Goal: Transaction & Acquisition: Purchase product/service

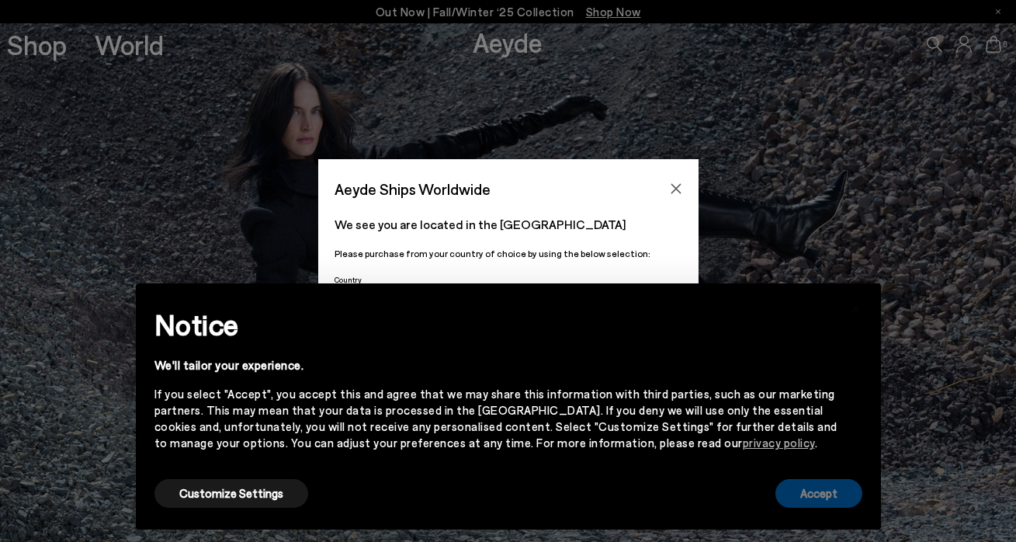
click at [794, 497] on button "Accept" at bounding box center [819, 493] width 87 height 29
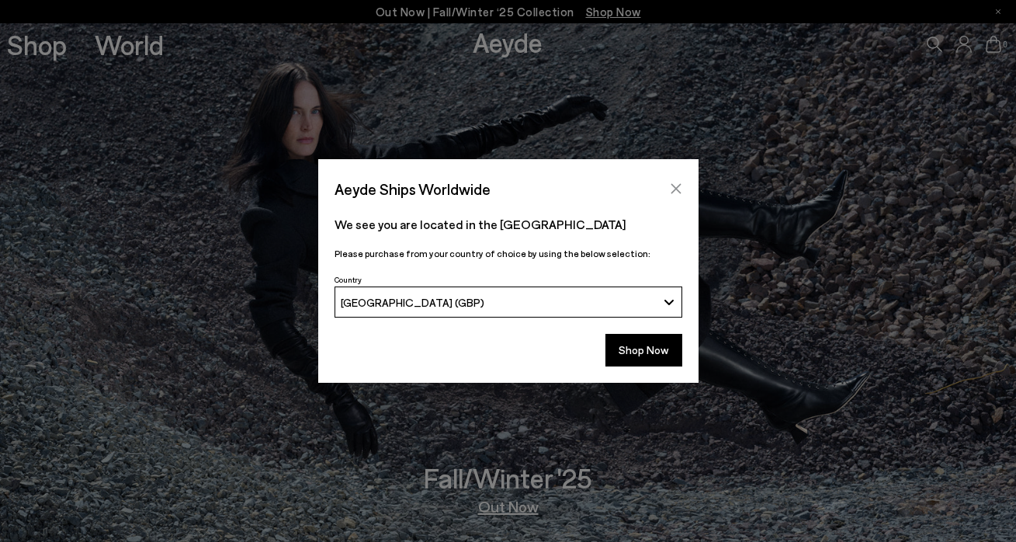
click at [671, 189] on icon "Close" at bounding box center [676, 188] width 12 height 12
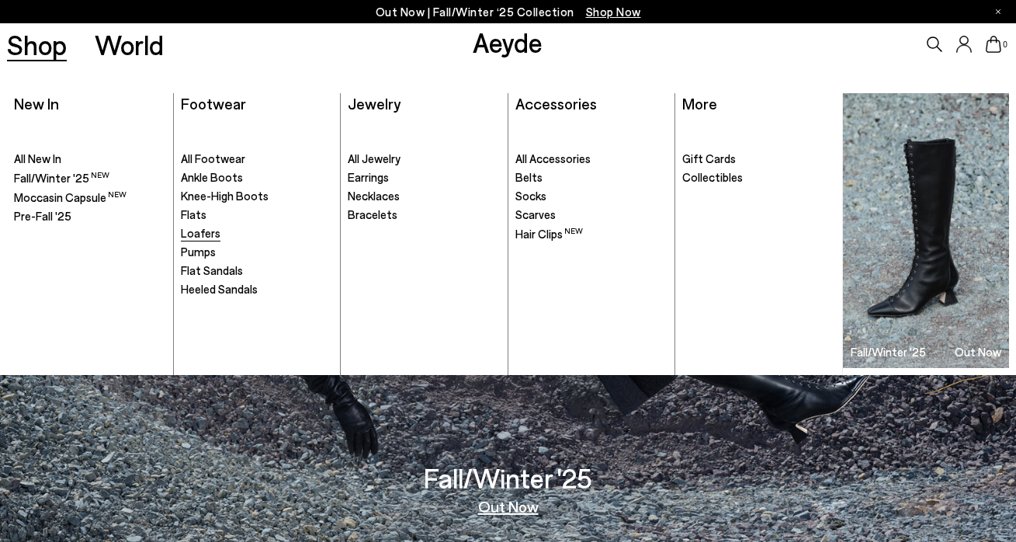
click at [206, 234] on span "Loafers" at bounding box center [201, 233] width 40 height 14
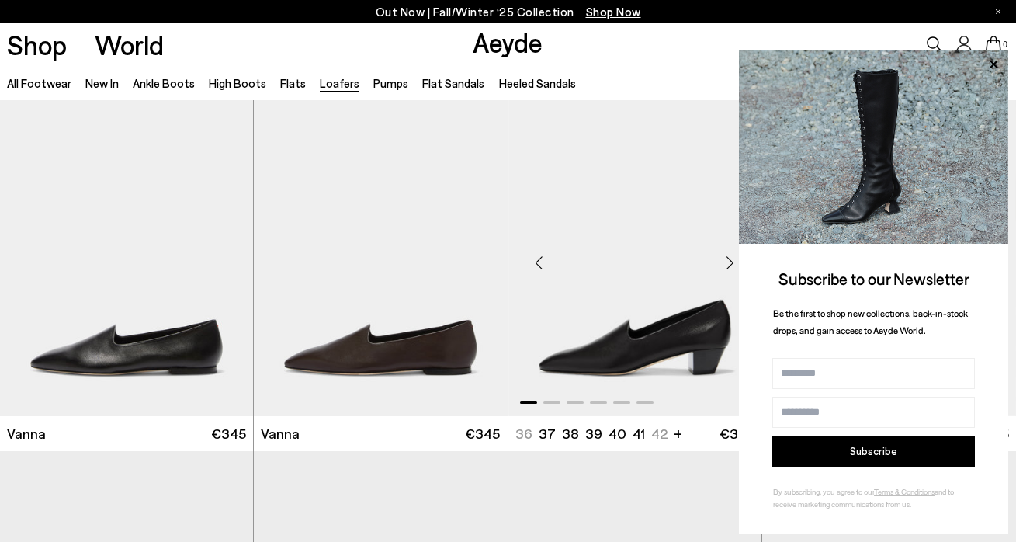
scroll to position [2131, 0]
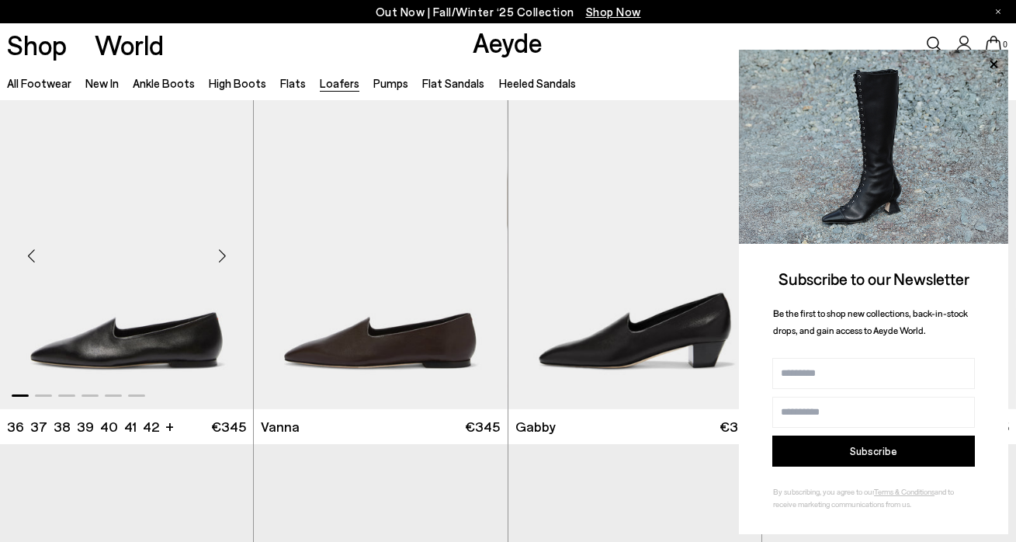
click at [228, 259] on div "Next slide" at bounding box center [222, 255] width 47 height 47
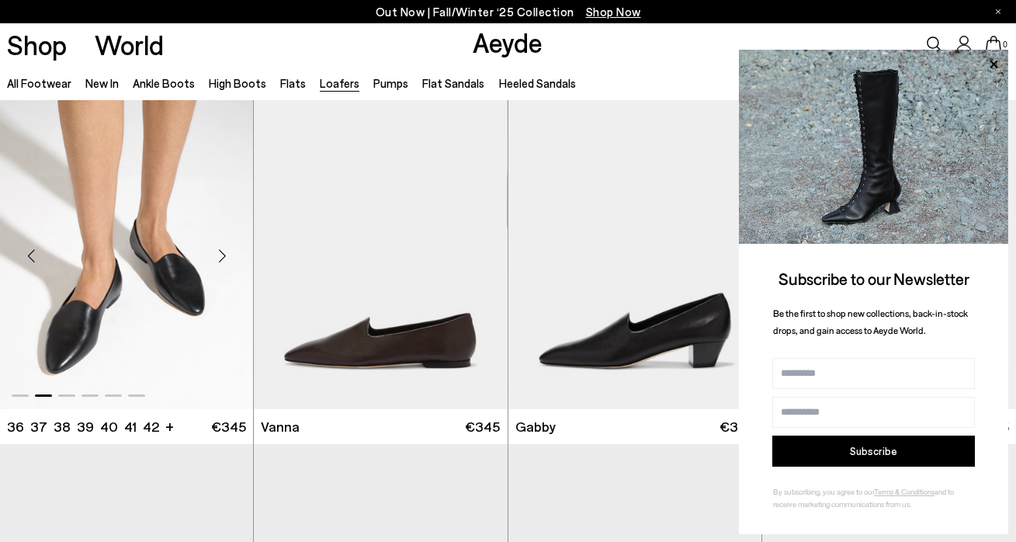
click at [169, 246] on img "2 / 6" at bounding box center [126, 249] width 253 height 318
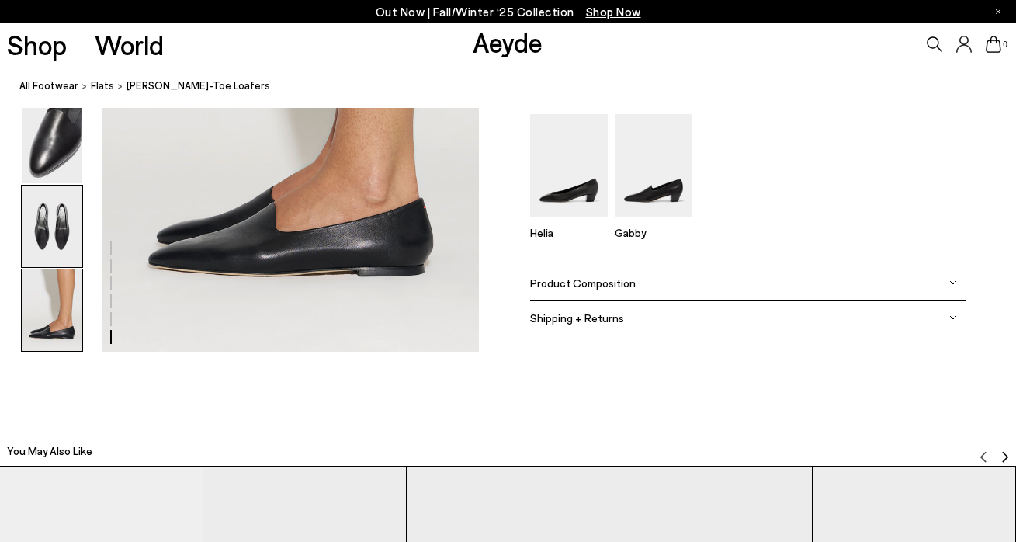
scroll to position [2711, 0]
